Goal: Check status

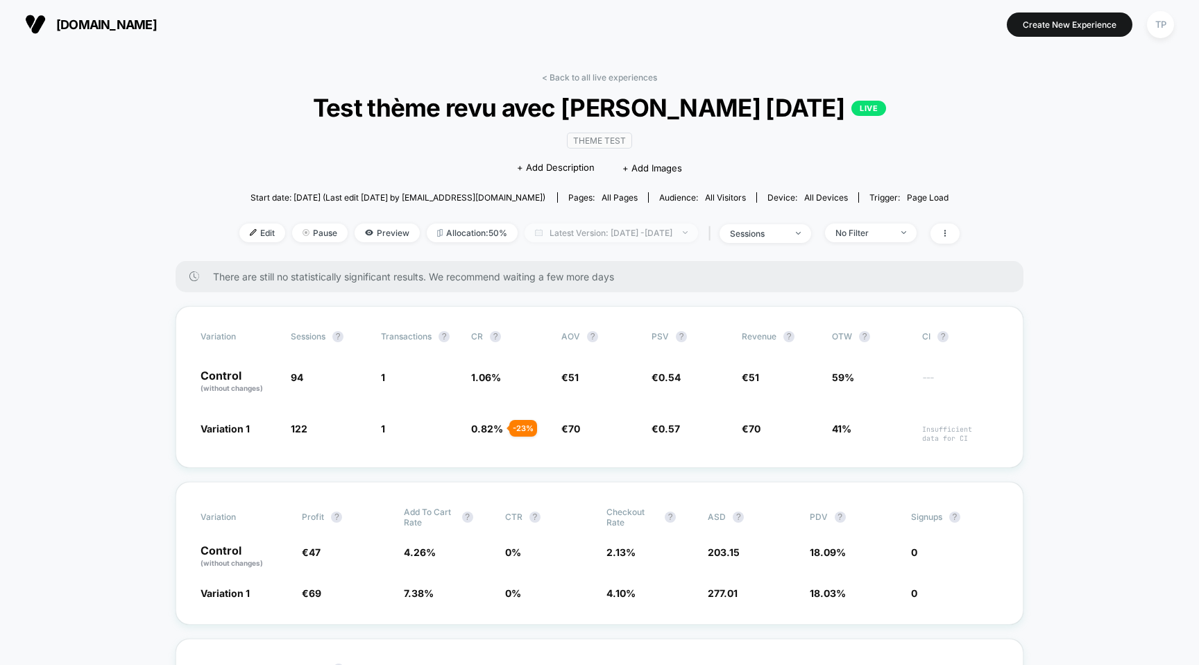
click at [678, 232] on span "Latest Version: [DATE] - [DATE]" at bounding box center [611, 232] width 173 height 19
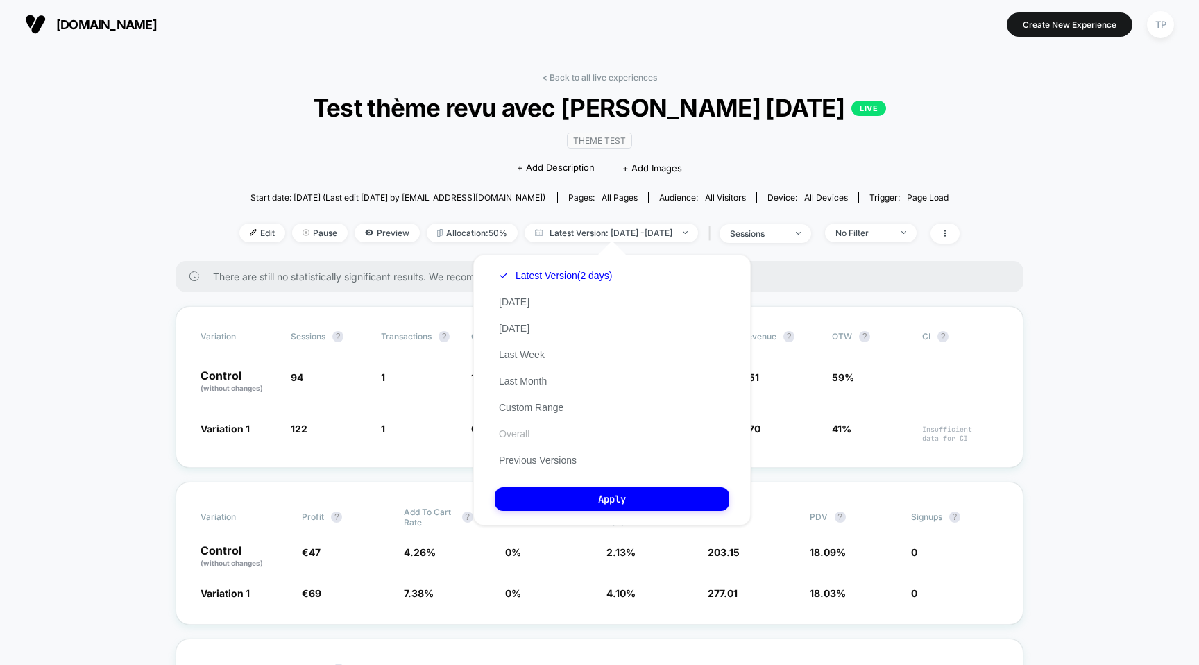
click at [518, 429] on button "Overall" at bounding box center [514, 433] width 39 height 12
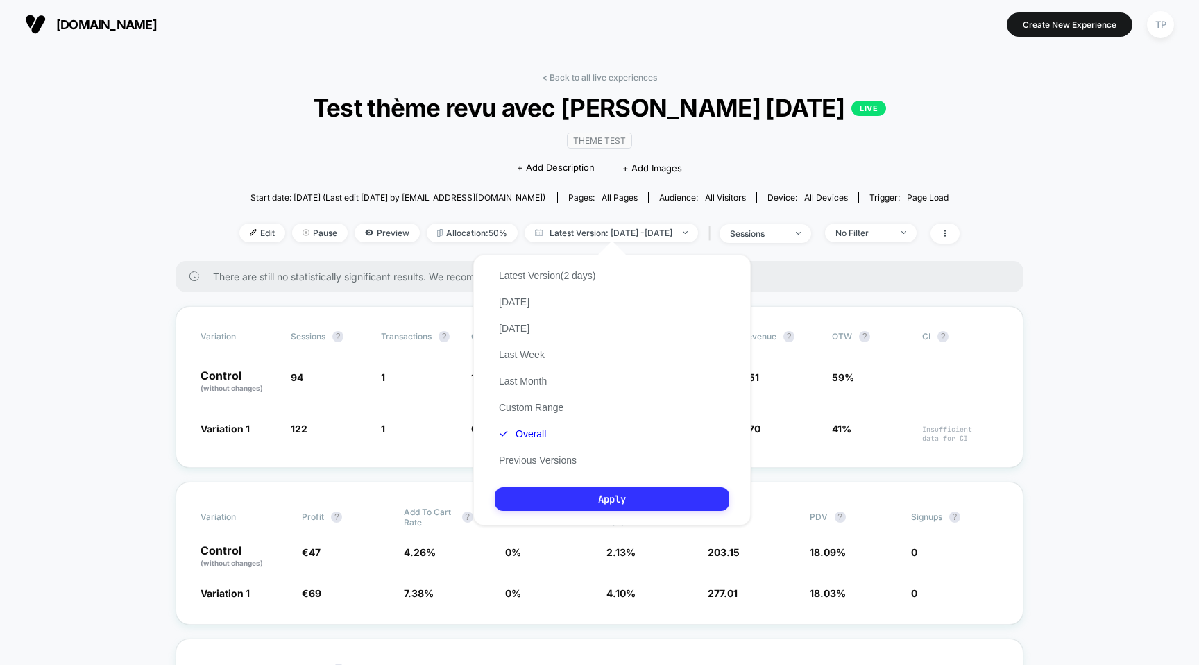
click at [596, 507] on button "Apply" at bounding box center [612, 499] width 235 height 24
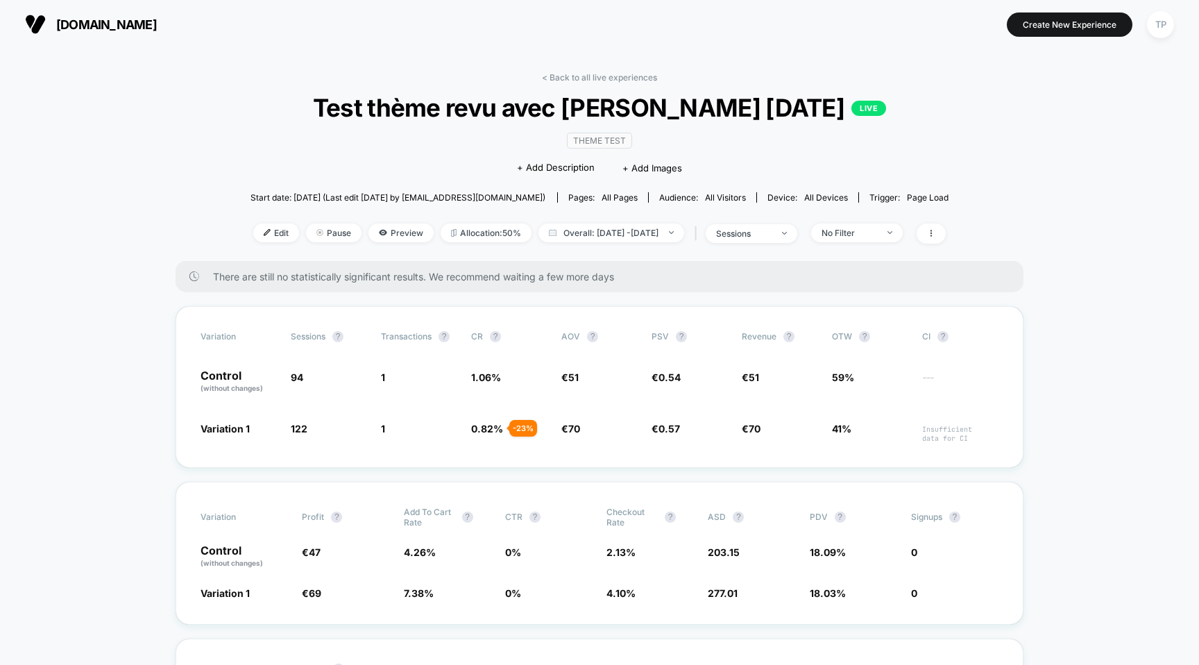
click at [615, 262] on div "There are still no statistically significant results. We recommend waiting a fe…" at bounding box center [600, 276] width 848 height 31
click at [390, 167] on div "Theme Test Click to edit experience details + Add Description + Add Images" at bounding box center [599, 153] width 419 height 63
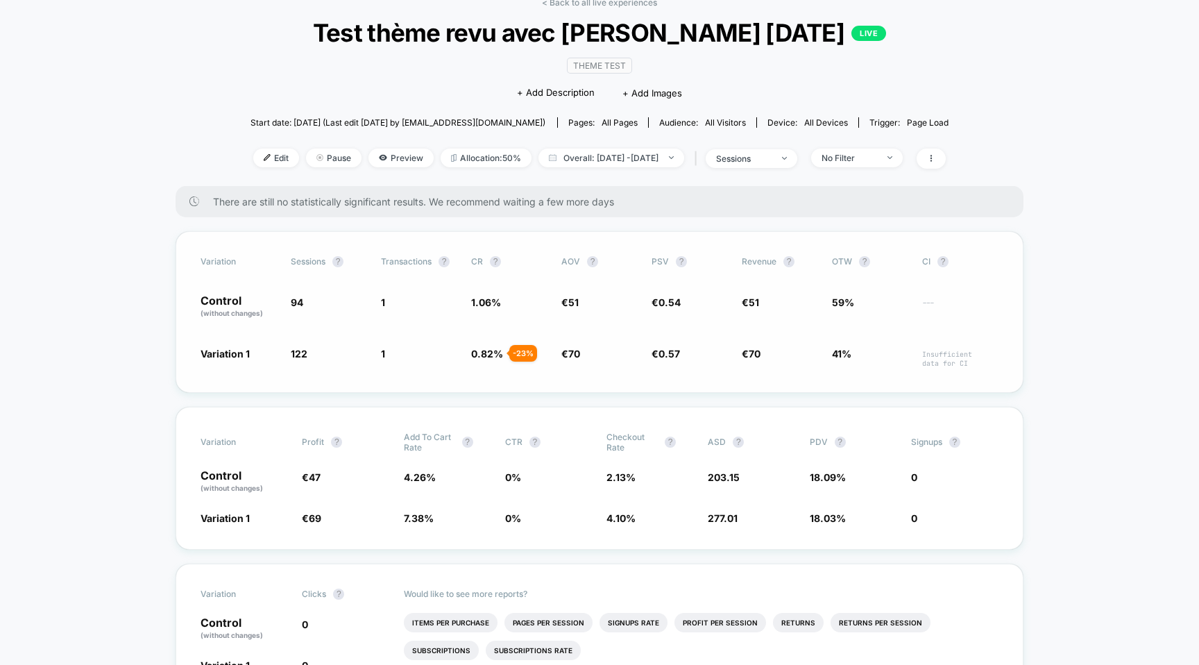
scroll to position [96, 0]
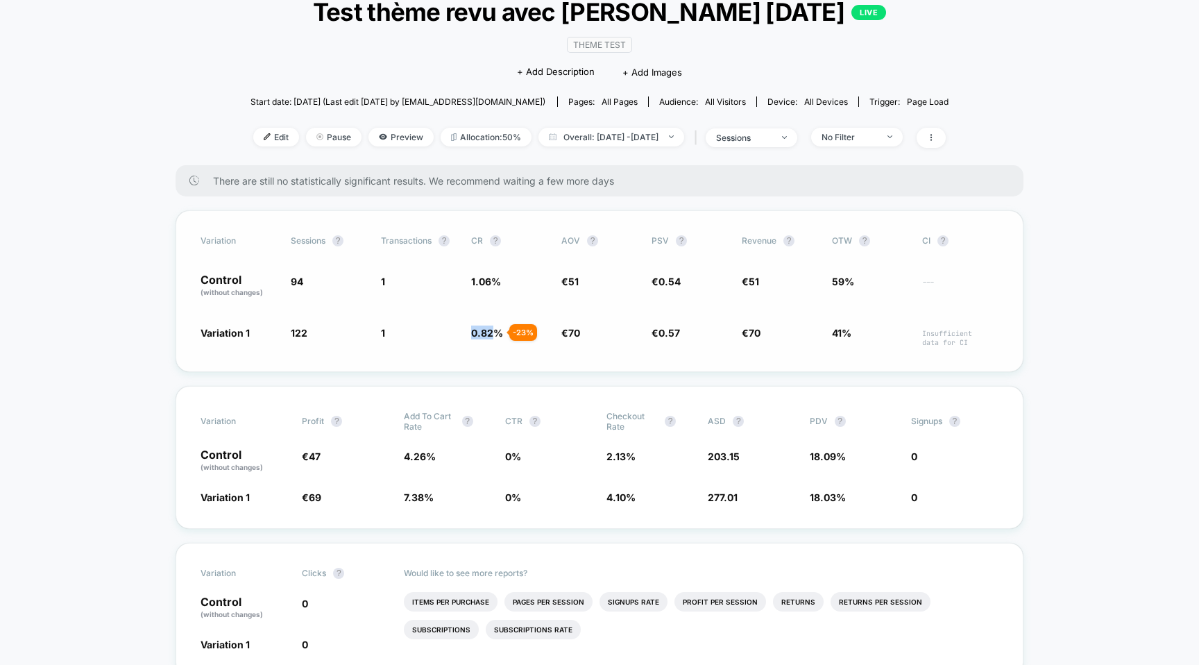
drag, startPoint x: 496, startPoint y: 333, endPoint x: 470, endPoint y: 330, distance: 25.8
click at [470, 330] on div "Variation 1 122 + 29.8 % 1 - 23 % 0.82 % - 23 % € 70 + 37.3 % € 0.57 + 5.8 % € …" at bounding box center [600, 336] width 798 height 22
click at [475, 330] on span "0.82 %" at bounding box center [487, 333] width 32 height 12
click at [522, 330] on div "- 23 %" at bounding box center [523, 332] width 28 height 17
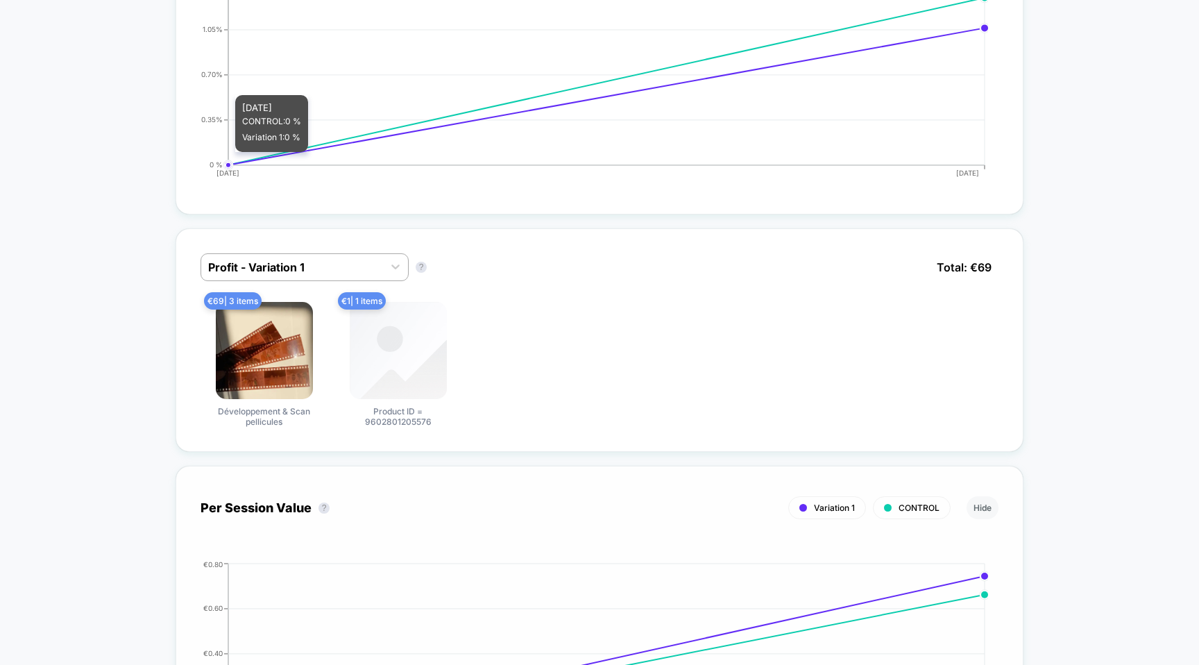
scroll to position [762, 0]
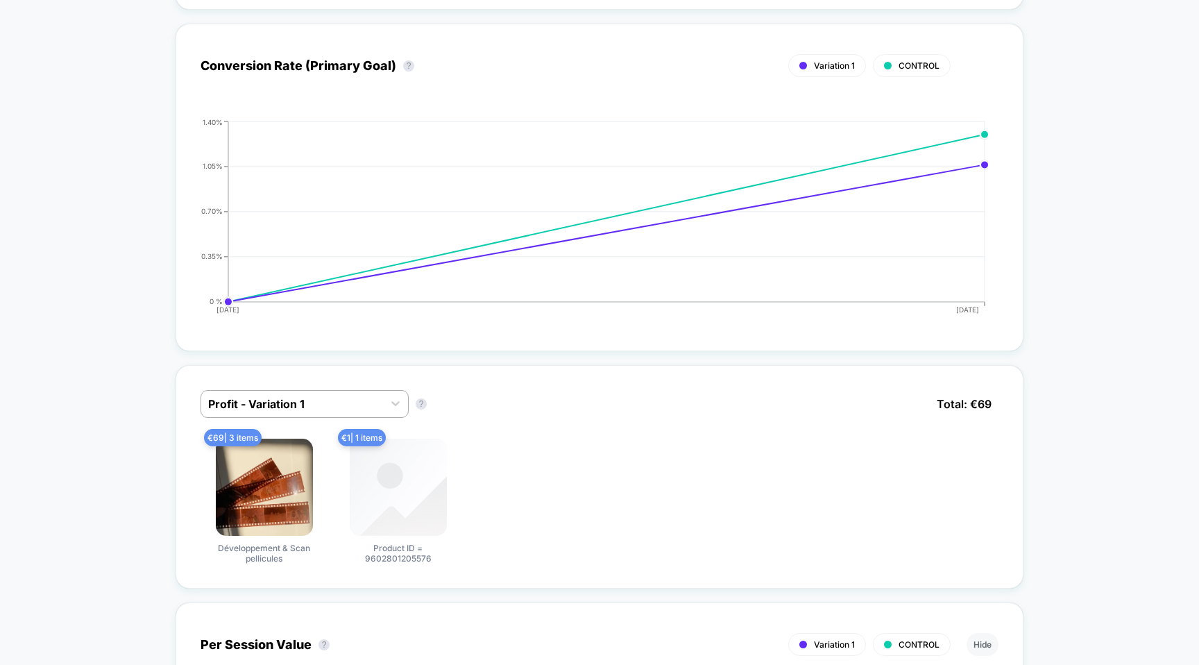
drag, startPoint x: 314, startPoint y: 192, endPoint x: 142, endPoint y: 409, distance: 276.7
